Goal: Task Accomplishment & Management: Manage account settings

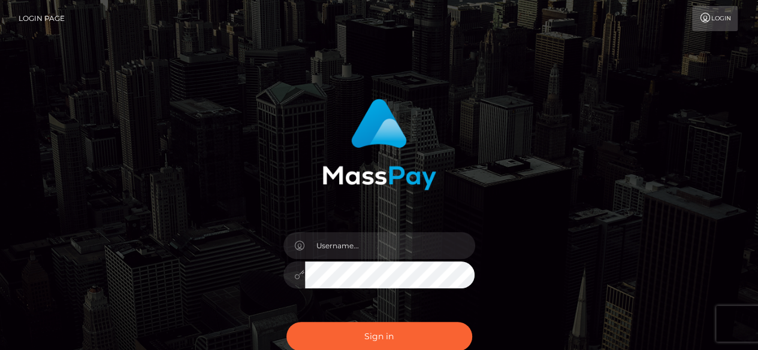
type input "[EMAIL_ADDRESS][DOMAIN_NAME]"
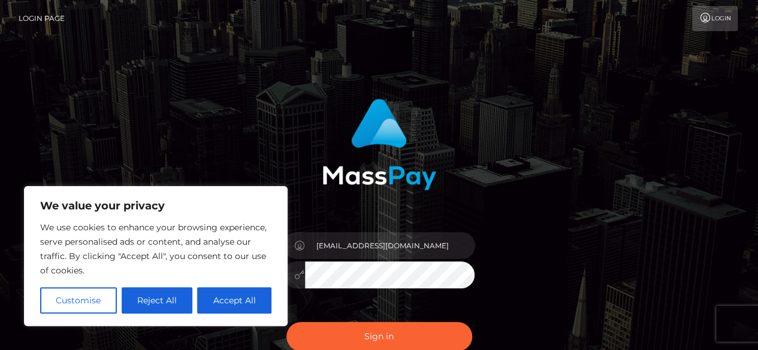
click at [286, 322] on button "Sign in" at bounding box center [379, 336] width 186 height 29
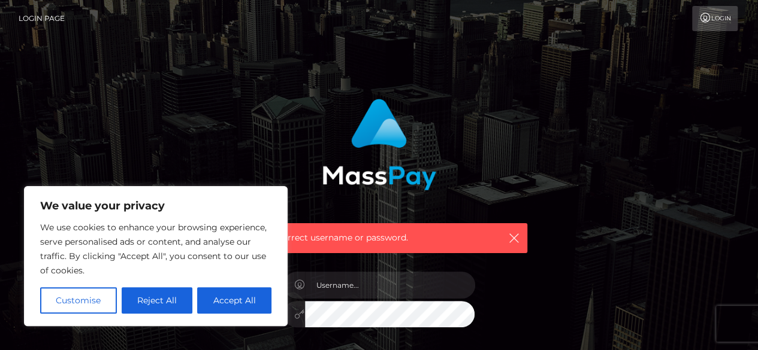
click at [379, 207] on div "Incorrect username or password." at bounding box center [379, 172] width 314 height 164
click at [117, 126] on div "Incorrect username or password." at bounding box center [379, 262] width 683 height 344
click at [137, 300] on button "Reject All" at bounding box center [157, 300] width 71 height 26
